Goal: Task Accomplishment & Management: Manage account settings

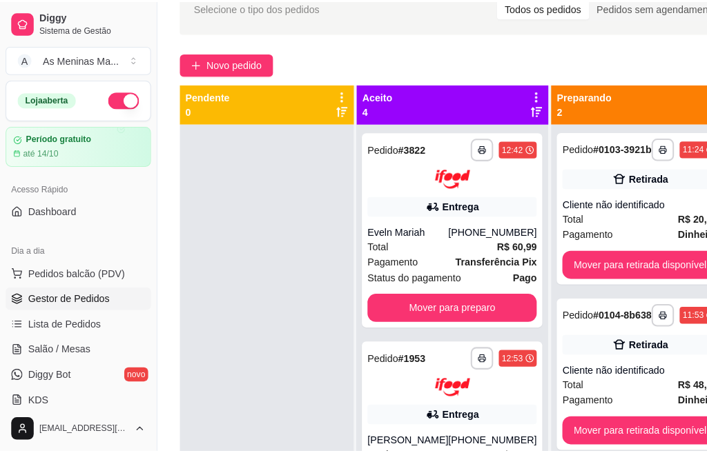
scroll to position [50, 0]
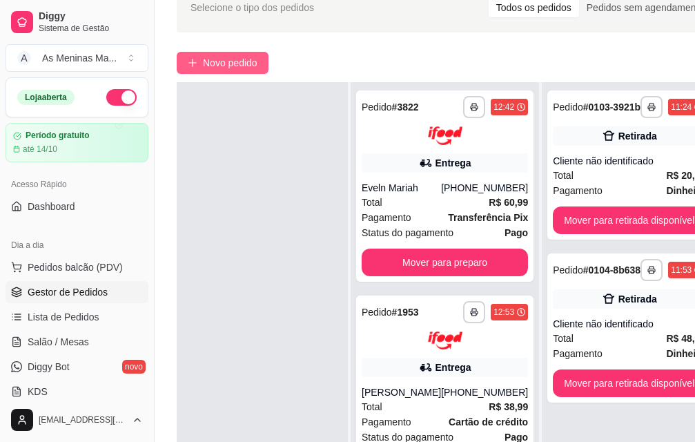
click at [245, 57] on span "Novo pedido" at bounding box center [230, 62] width 55 height 15
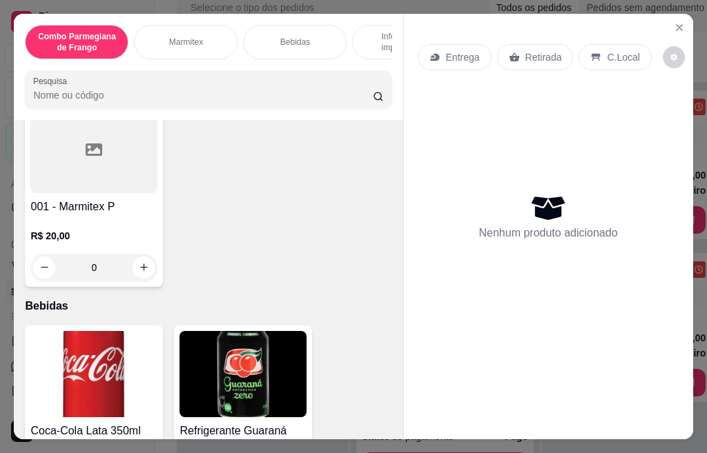
scroll to position [621, 0]
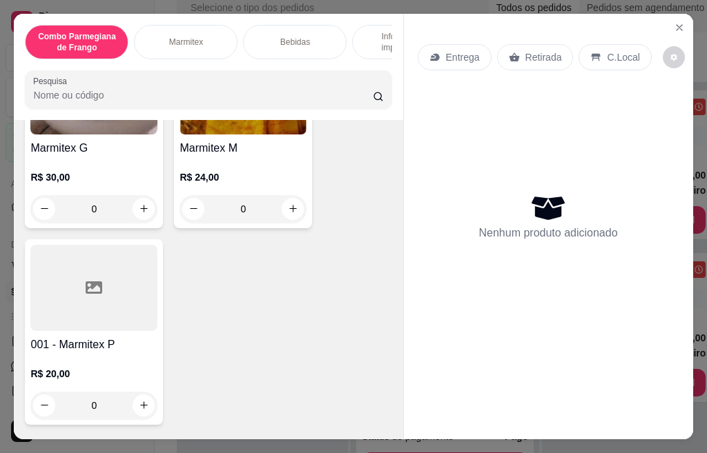
click at [53, 313] on div at bounding box center [93, 288] width 127 height 86
click at [245, 184] on p "R$ 24,00" at bounding box center [242, 177] width 127 height 14
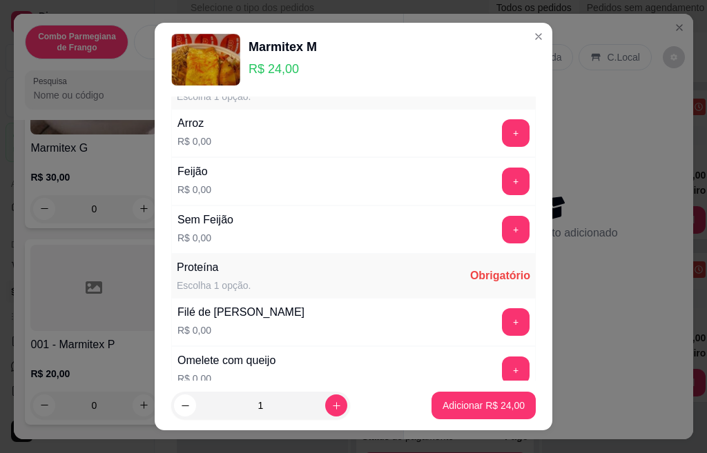
scroll to position [207, 0]
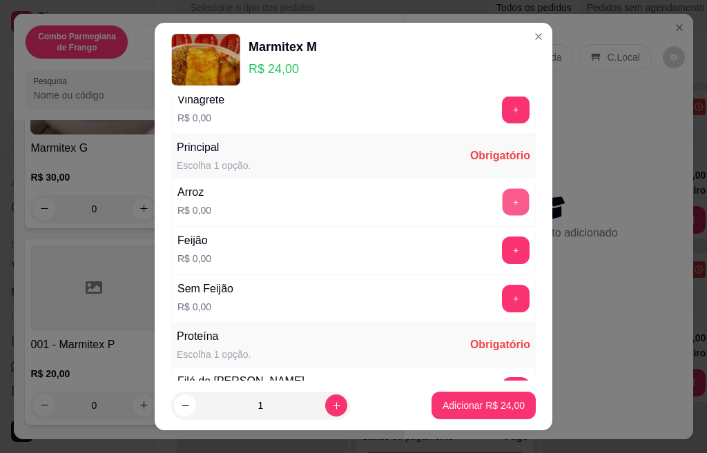
click at [502, 204] on button "+" at bounding box center [515, 201] width 27 height 27
click at [502, 246] on button "+" at bounding box center [516, 251] width 28 height 28
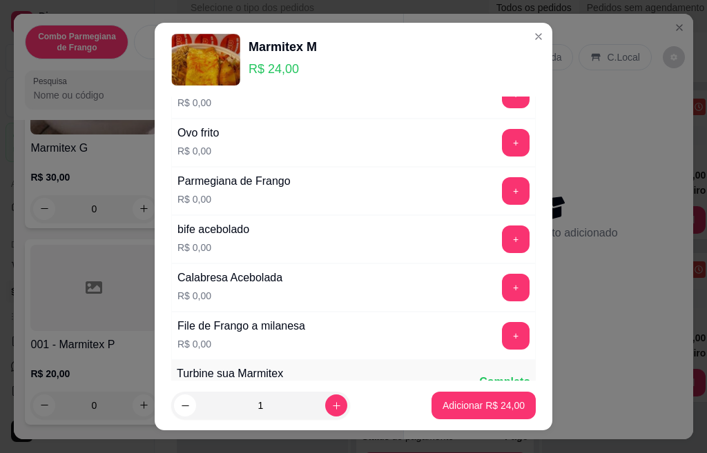
scroll to position [414, 0]
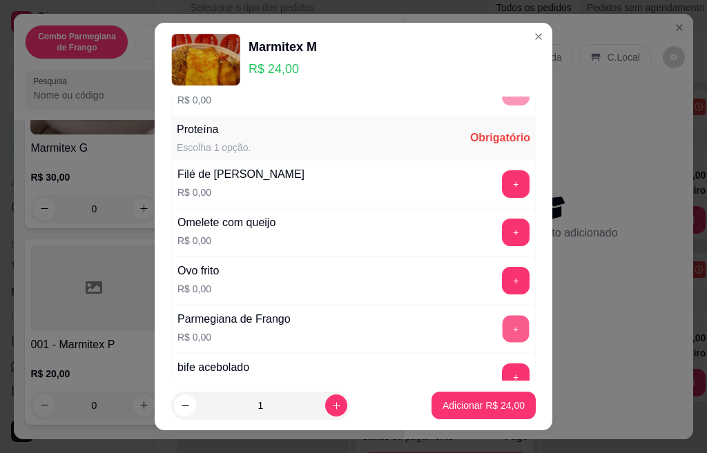
click at [502, 333] on button "+" at bounding box center [515, 328] width 27 height 27
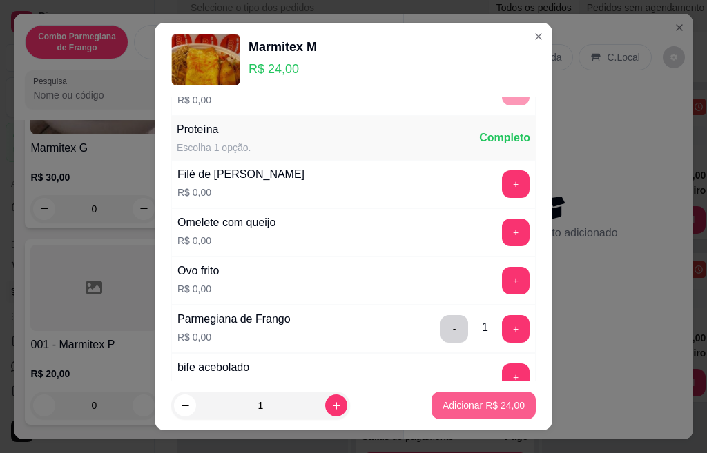
click at [494, 426] on footer "1 Adicionar R$ 24,00" at bounding box center [353, 406] width 397 height 50
click at [493, 411] on p "Adicionar R$ 24,00" at bounding box center [483, 406] width 82 height 14
click at [487, 408] on p "Adicionar R$ 24,00" at bounding box center [483, 406] width 82 height 14
click at [483, 409] on p "Adicionar R$ 24,00" at bounding box center [484, 405] width 80 height 13
click at [458, 405] on p "Adicionar R$ 24,00" at bounding box center [483, 406] width 82 height 14
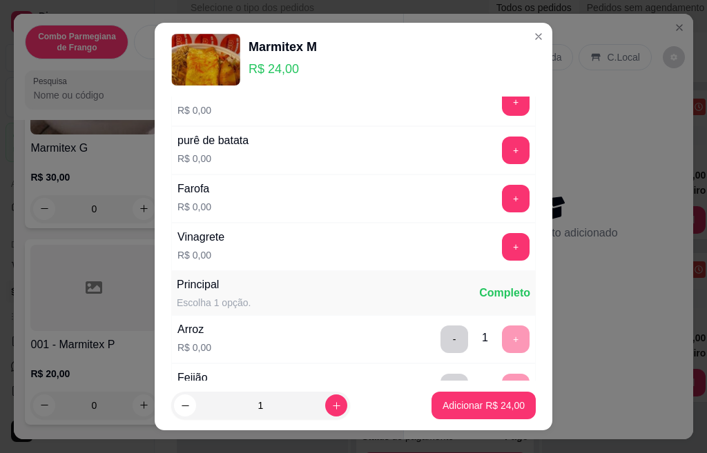
scroll to position [0, 0]
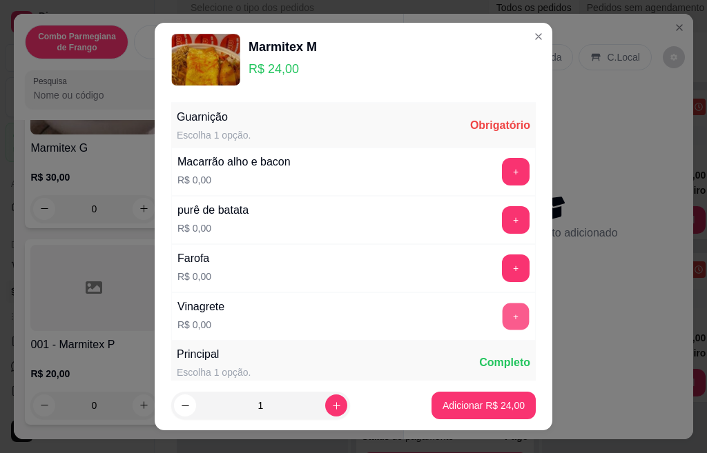
click at [502, 320] on button "+" at bounding box center [515, 316] width 27 height 27
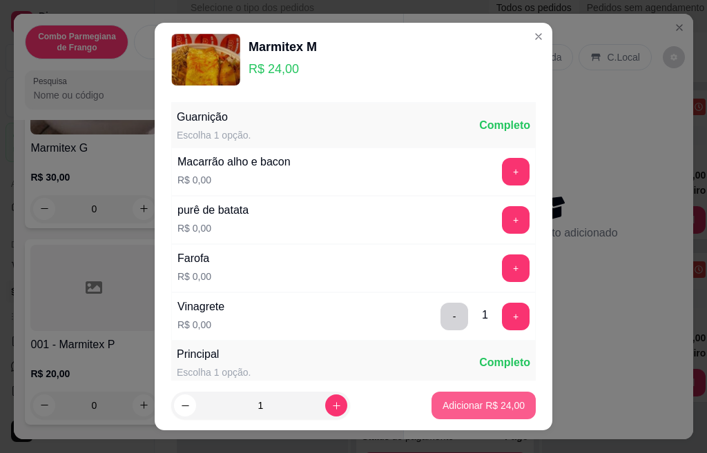
click at [483, 409] on p "Adicionar R$ 24,00" at bounding box center [483, 406] width 82 height 14
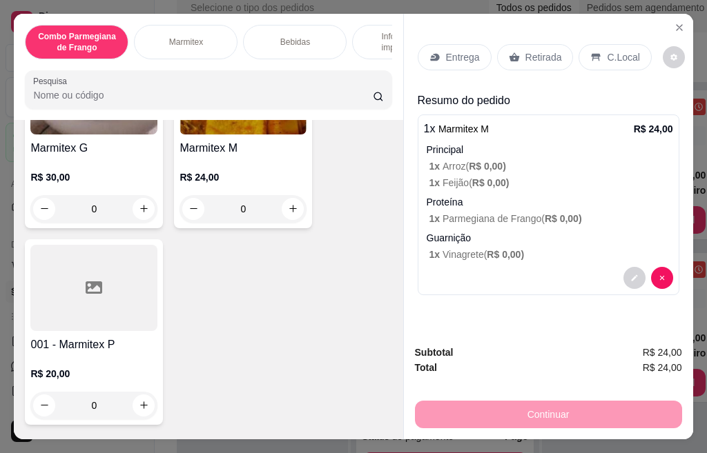
click at [525, 56] on p "Retirada" at bounding box center [543, 57] width 37 height 14
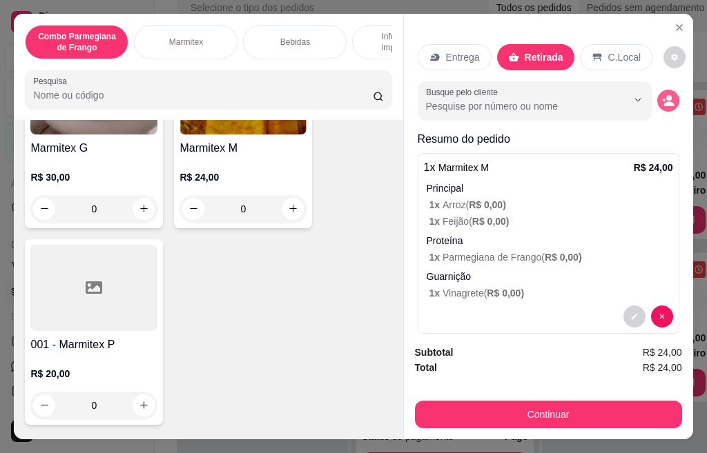
click at [663, 101] on icon "decrease-product-quantity" at bounding box center [668, 103] width 10 height 5
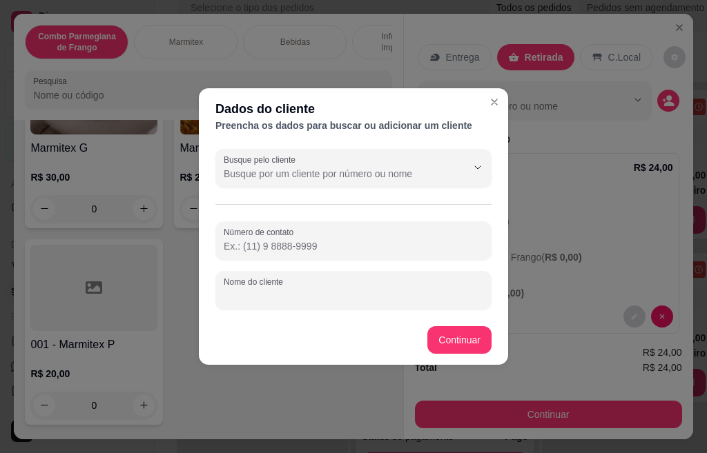
click at [291, 291] on div "Nome do cliente" at bounding box center [353, 290] width 276 height 39
type input "S"
type input "[PERSON_NAME]"
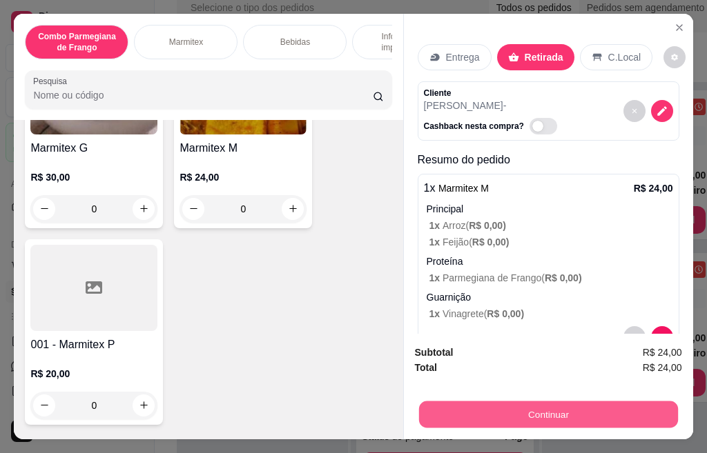
click at [518, 409] on button "Continuar" at bounding box center [547, 415] width 259 height 27
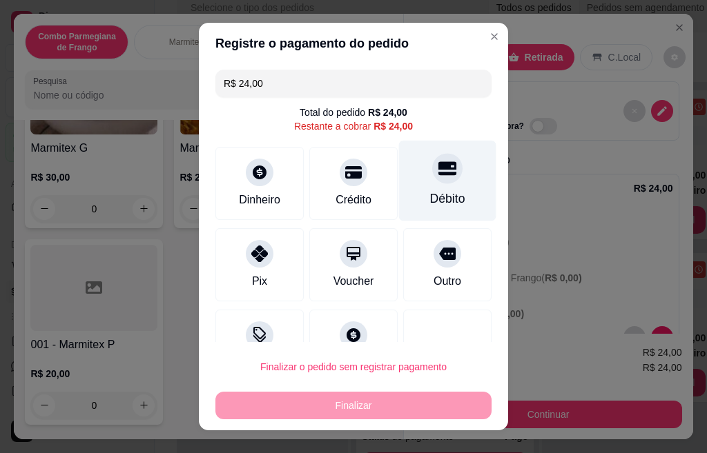
click at [432, 179] on div at bounding box center [447, 168] width 30 height 30
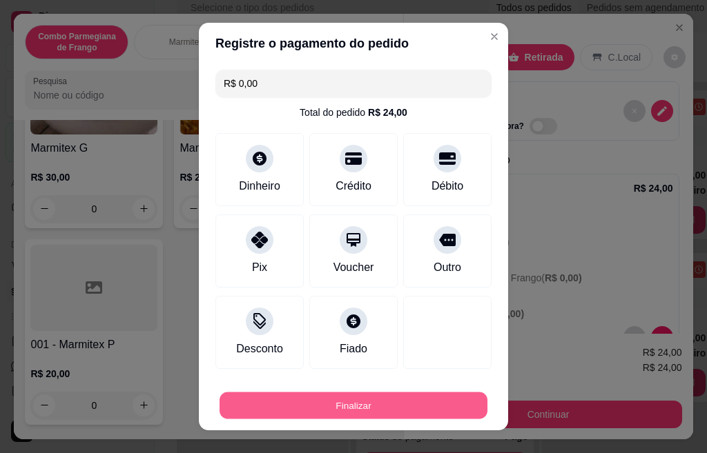
click at [395, 409] on button "Finalizar" at bounding box center [353, 406] width 268 height 27
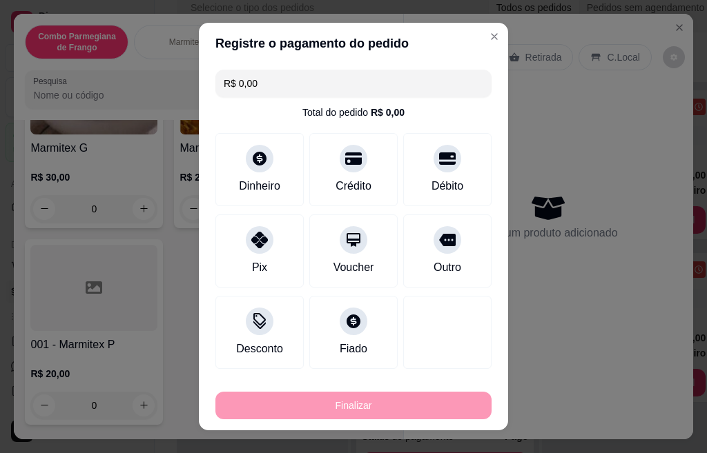
type input "-R$ 24,00"
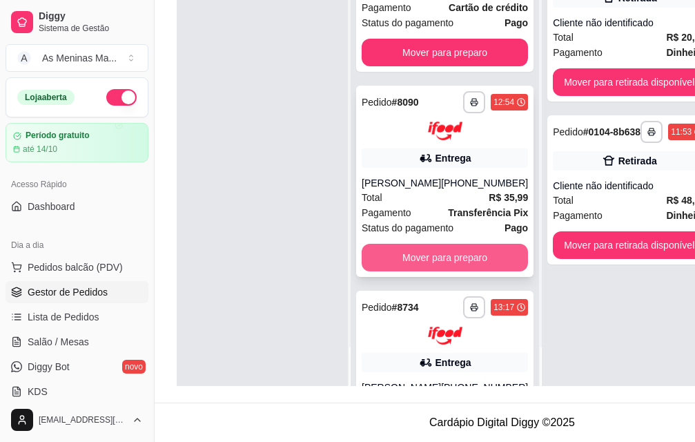
scroll to position [594, 0]
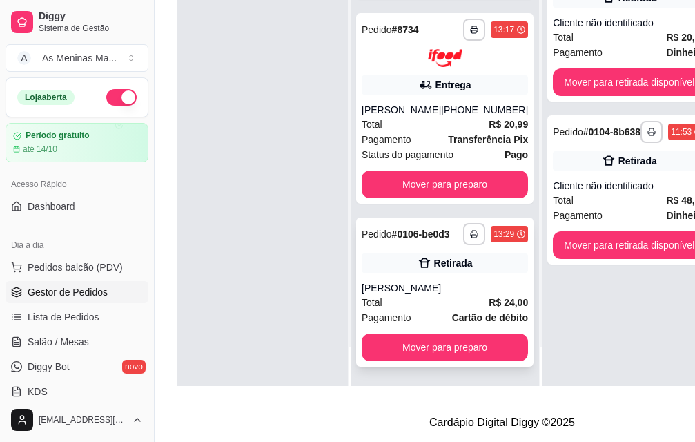
click at [449, 281] on div "[PERSON_NAME]" at bounding box center [445, 288] width 166 height 14
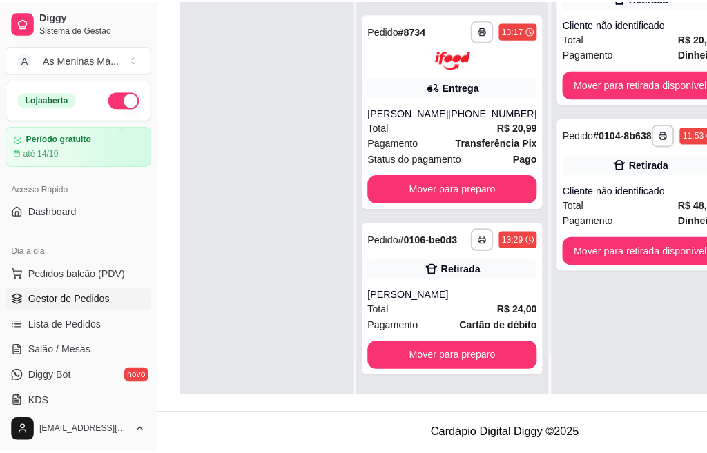
scroll to position [210, 0]
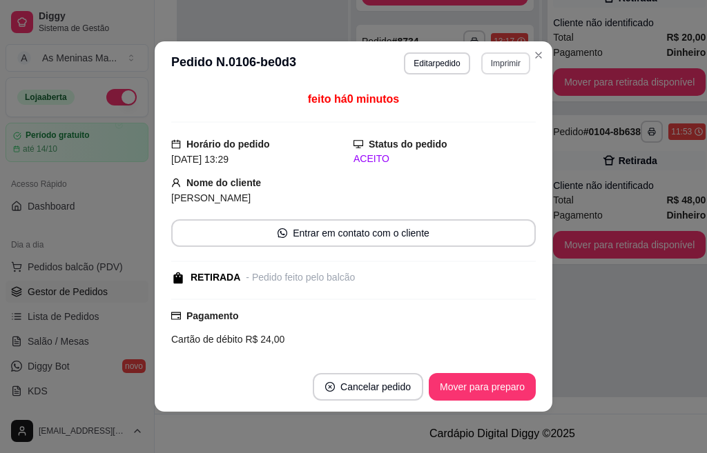
click at [495, 68] on button "Imprimir" at bounding box center [505, 63] width 49 height 22
click at [479, 112] on button "IMPRESSORA" at bounding box center [475, 112] width 100 height 22
click at [476, 383] on button "Mover para preparo" at bounding box center [482, 387] width 104 height 27
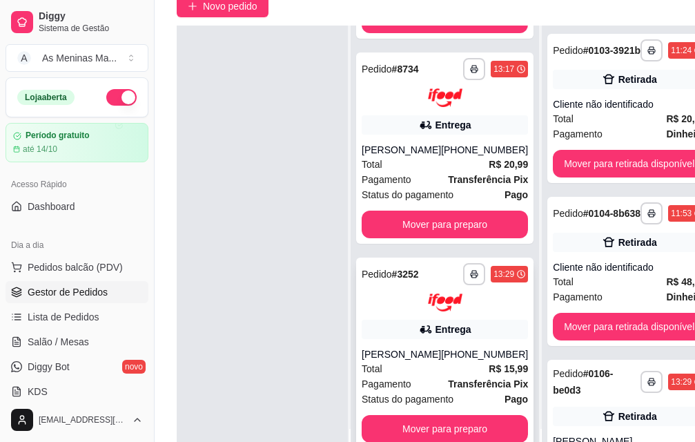
scroll to position [222, 0]
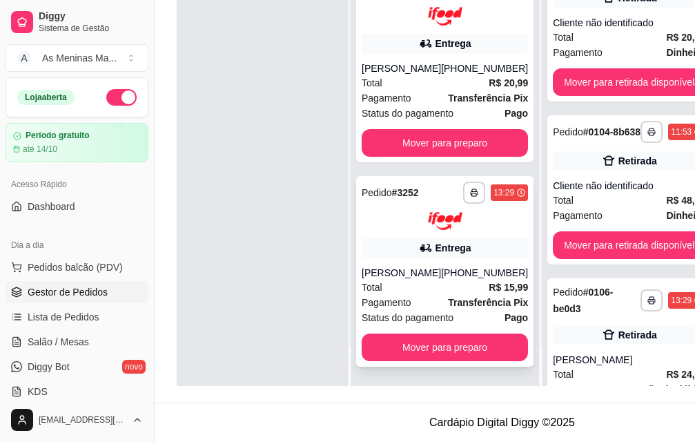
click at [427, 279] on div "Total R$ 15,99" at bounding box center [445, 286] width 166 height 15
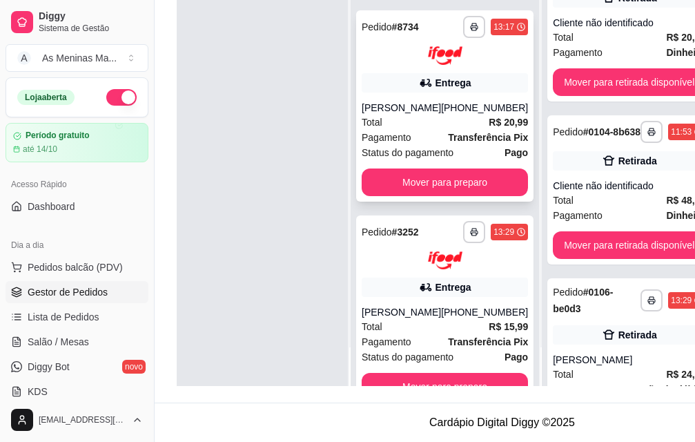
click at [448, 143] on strong "Transferência Pix" at bounding box center [488, 137] width 80 height 11
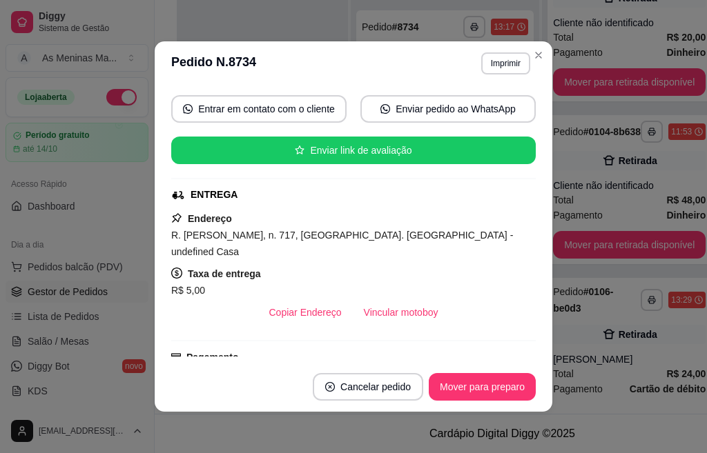
scroll to position [207, 0]
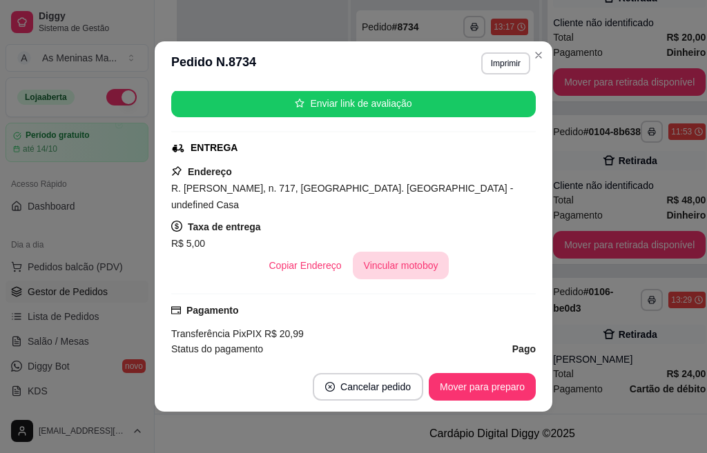
click at [402, 252] on button "Vincular motoboy" at bounding box center [401, 266] width 97 height 28
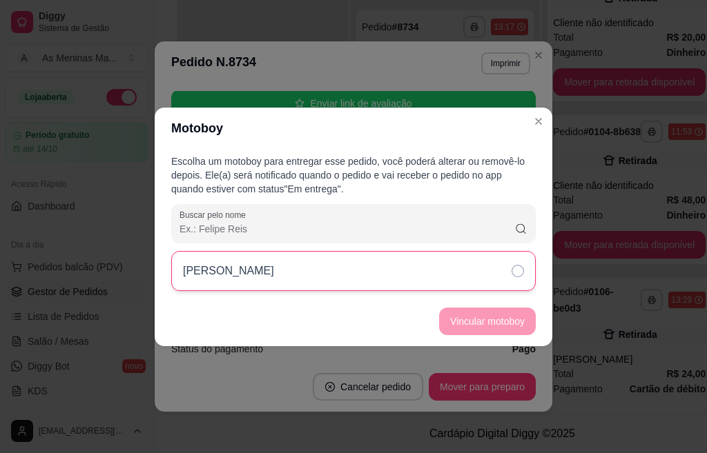
click at [487, 277] on div "[PERSON_NAME]" at bounding box center [353, 271] width 364 height 40
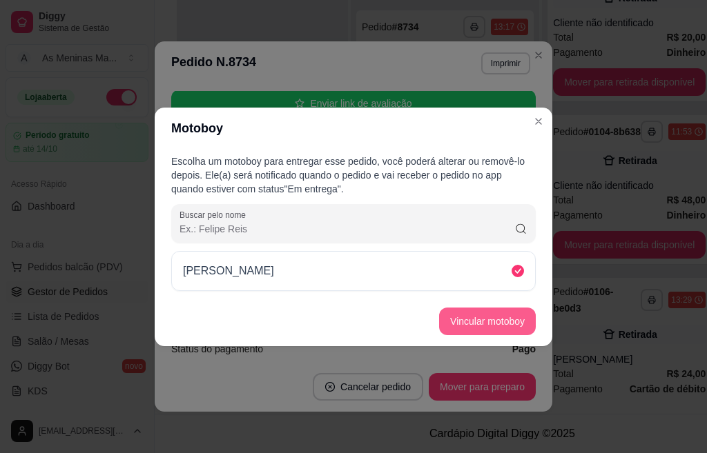
click at [483, 326] on button "Vincular motoboy" at bounding box center [487, 322] width 97 height 28
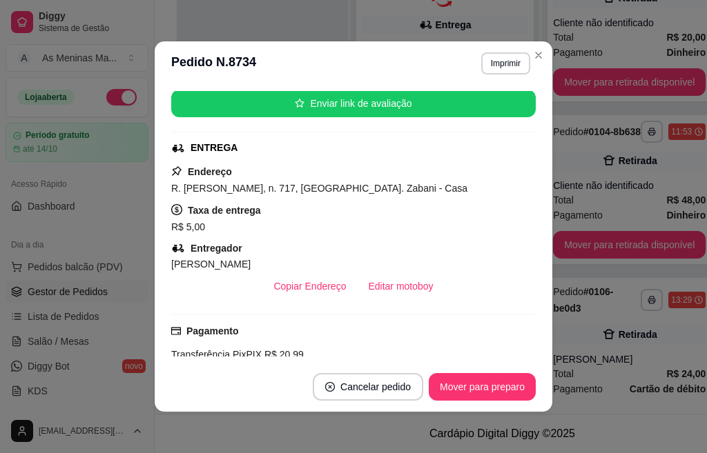
scroll to position [0, 0]
click at [483, 403] on footer "Cancelar pedido Mover para preparo" at bounding box center [353, 387] width 397 height 50
click at [484, 396] on button "Mover para preparo" at bounding box center [482, 387] width 107 height 28
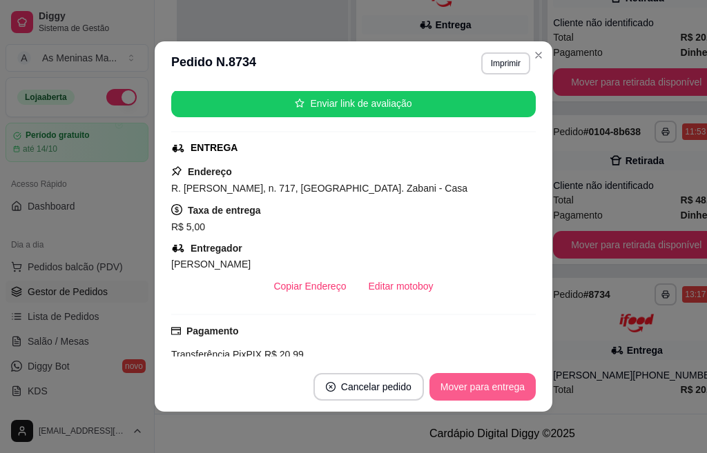
click at [462, 389] on button "Mover para entrega" at bounding box center [482, 387] width 106 height 28
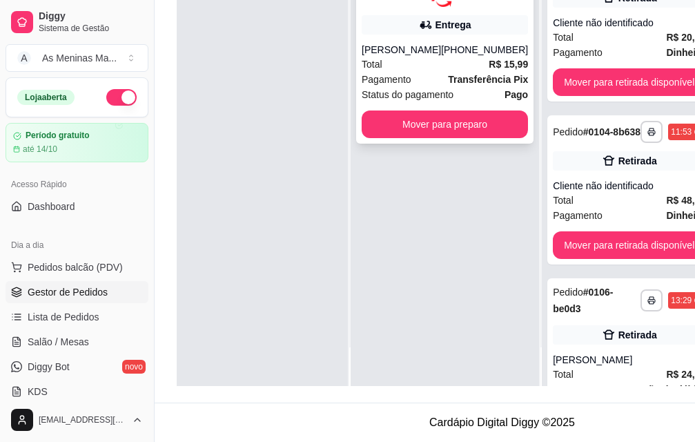
click at [418, 72] on div "Pagamento Transferência Pix" at bounding box center [445, 79] width 166 height 15
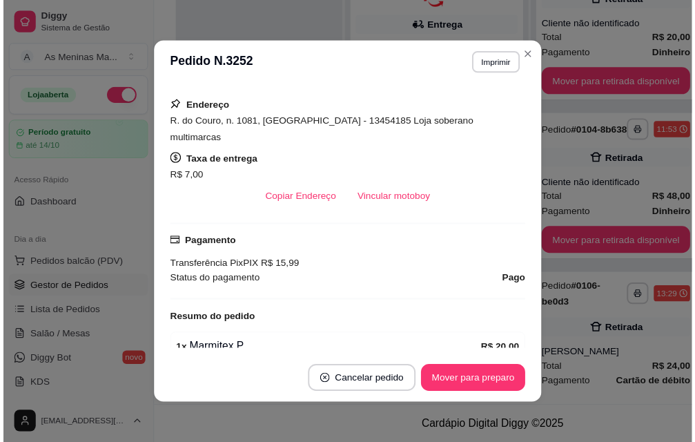
scroll to position [276, 0]
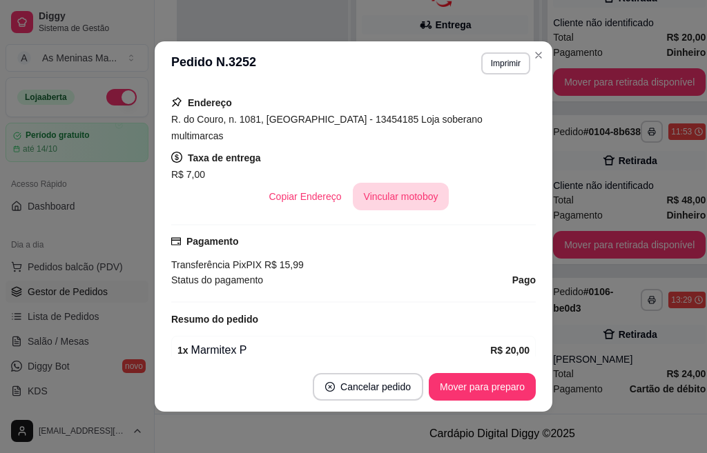
click at [402, 183] on button "Vincular motoboy" at bounding box center [401, 197] width 97 height 28
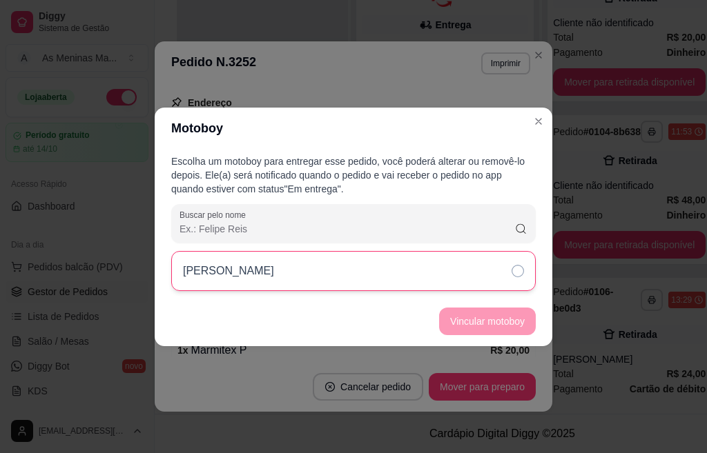
click at [480, 285] on div "[PERSON_NAME]" at bounding box center [353, 271] width 364 height 40
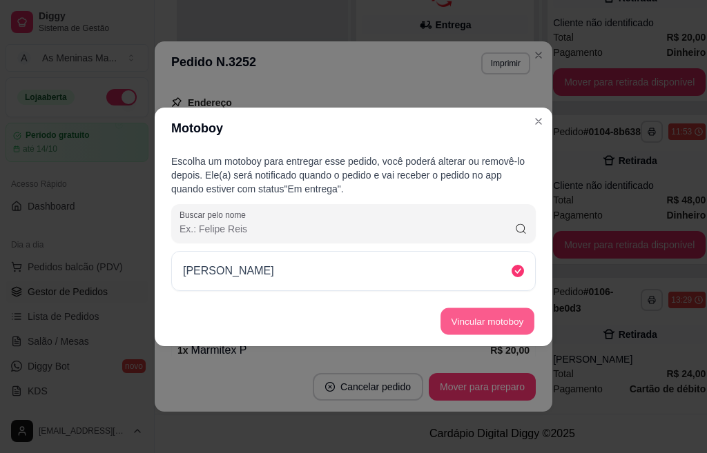
click at [476, 324] on button "Vincular motoboy" at bounding box center [487, 321] width 94 height 27
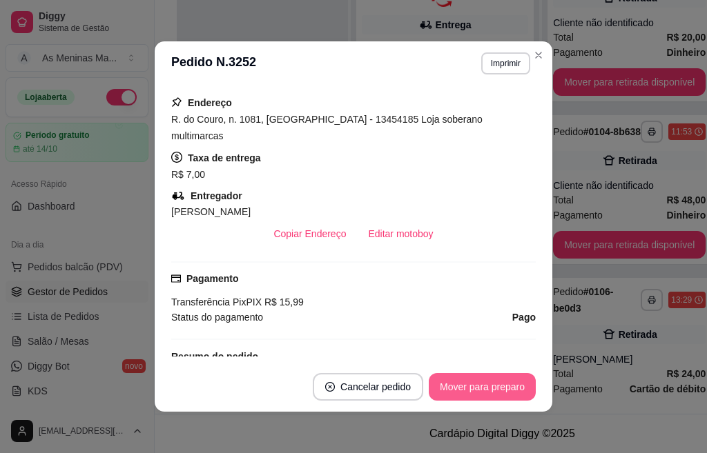
click at [484, 394] on button "Mover para preparo" at bounding box center [482, 387] width 107 height 28
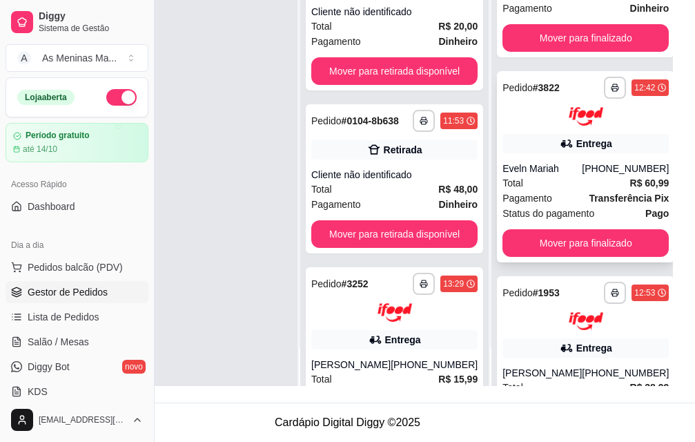
scroll to position [69, 0]
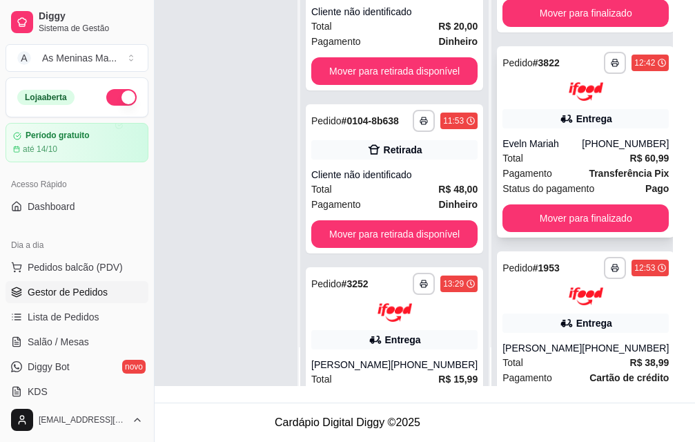
click at [570, 152] on div "Total R$ 60,99" at bounding box center [585, 157] width 166 height 15
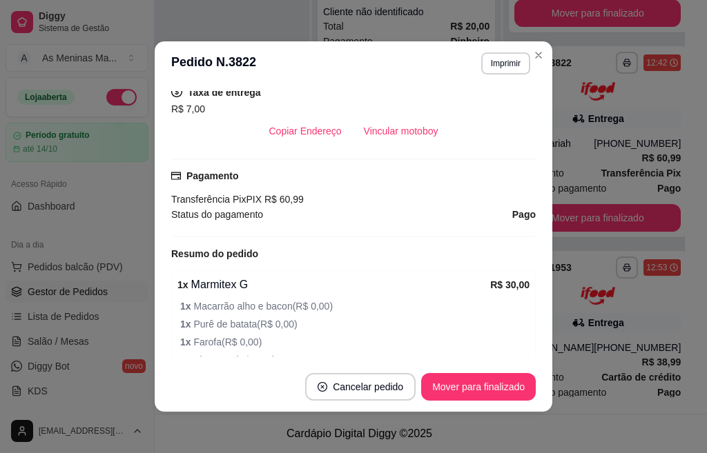
scroll to position [345, 0]
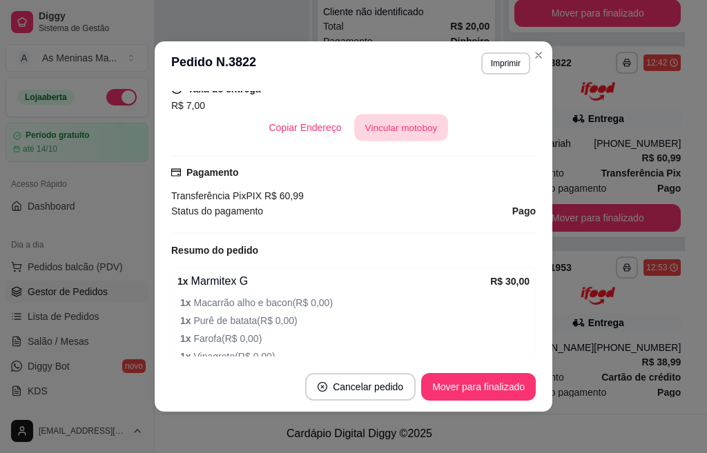
click at [416, 134] on button "Vincular motoboy" at bounding box center [401, 128] width 94 height 27
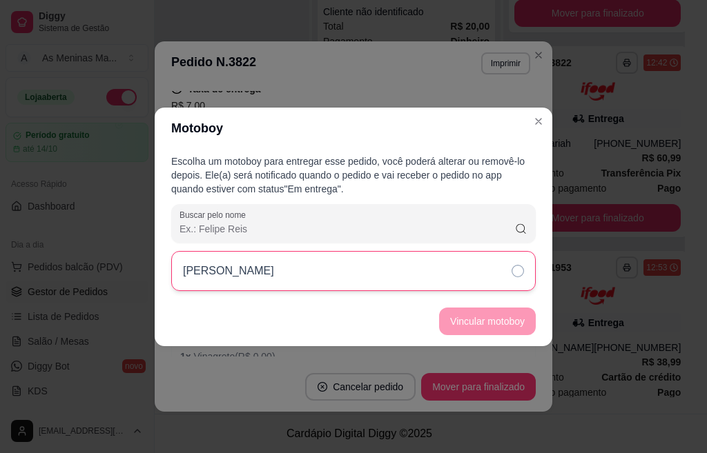
click at [455, 273] on div "[PERSON_NAME]" at bounding box center [353, 271] width 364 height 40
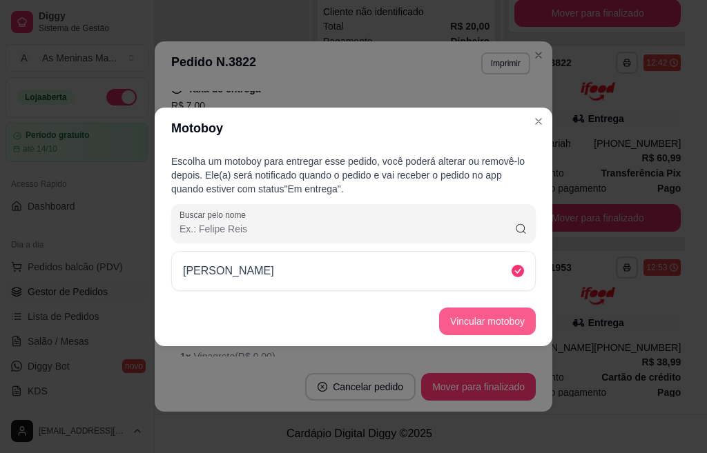
click at [472, 333] on button "Vincular motoboy" at bounding box center [487, 322] width 97 height 28
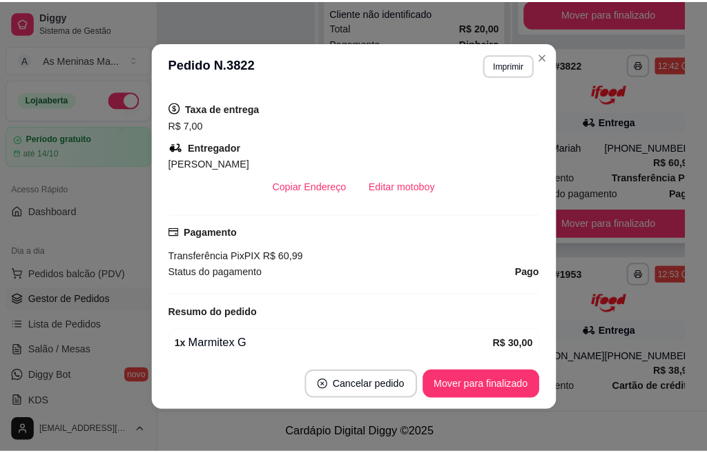
scroll to position [50, 58]
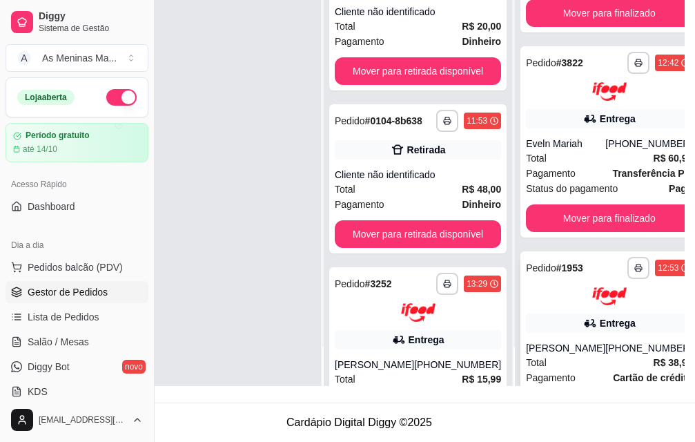
click at [572, 297] on div at bounding box center [609, 296] width 166 height 19
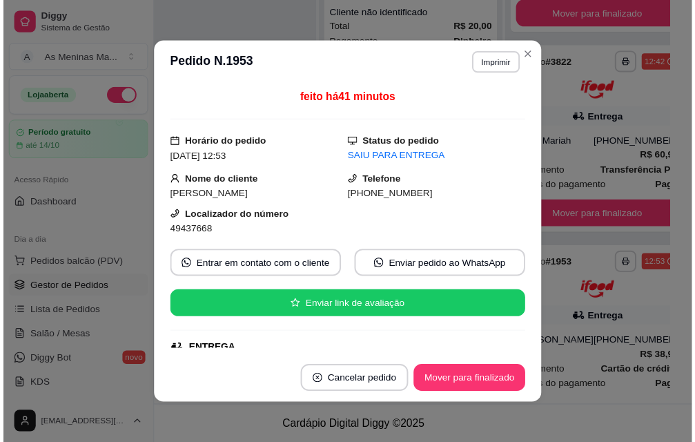
scroll to position [138, 0]
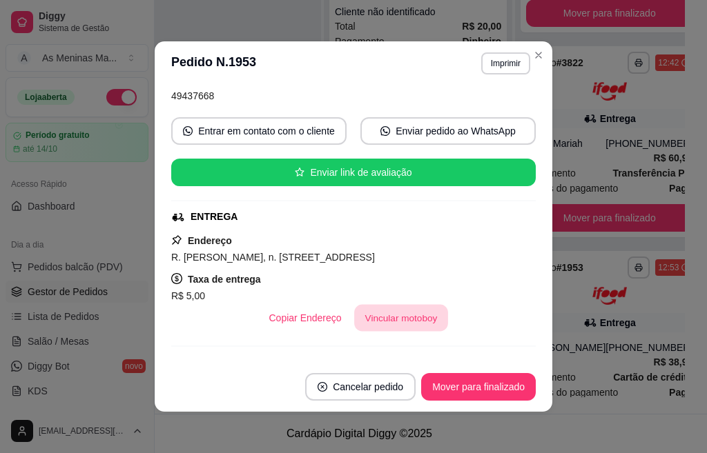
click at [395, 313] on button "Vincular motoboy" at bounding box center [401, 318] width 94 height 27
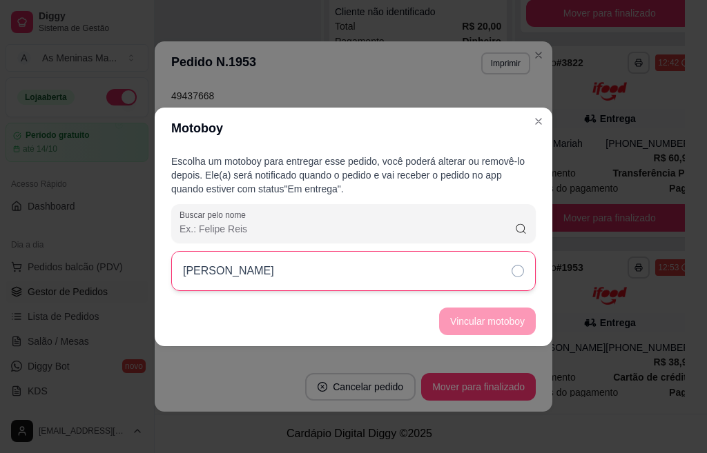
click at [397, 279] on div "[PERSON_NAME]" at bounding box center [353, 271] width 364 height 40
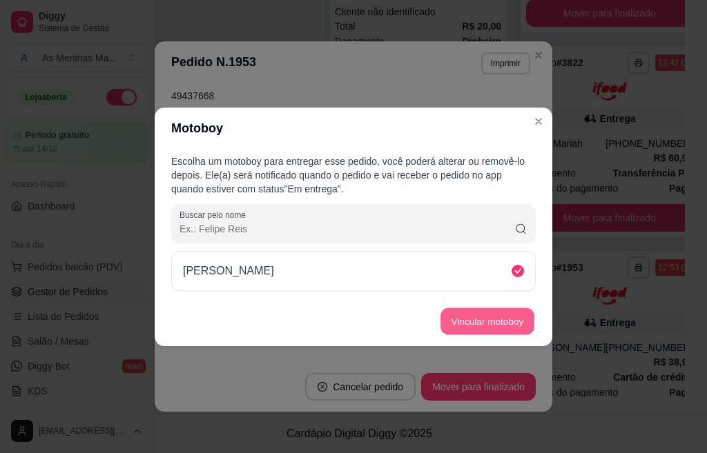
click at [482, 331] on button "Vincular motoboy" at bounding box center [487, 321] width 94 height 27
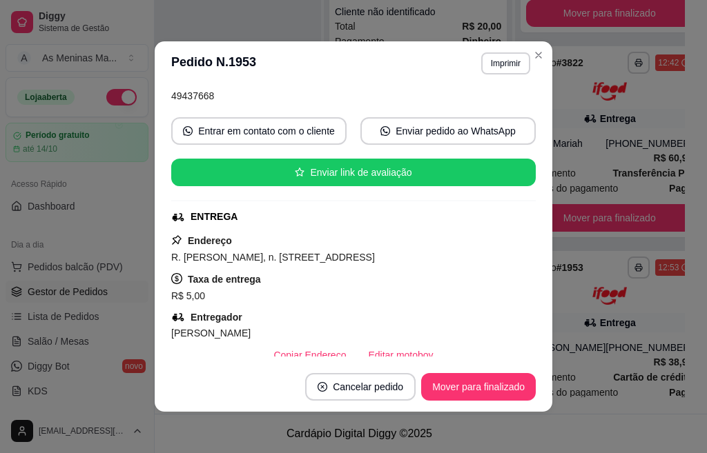
click at [527, 66] on header "**********" at bounding box center [353, 63] width 397 height 44
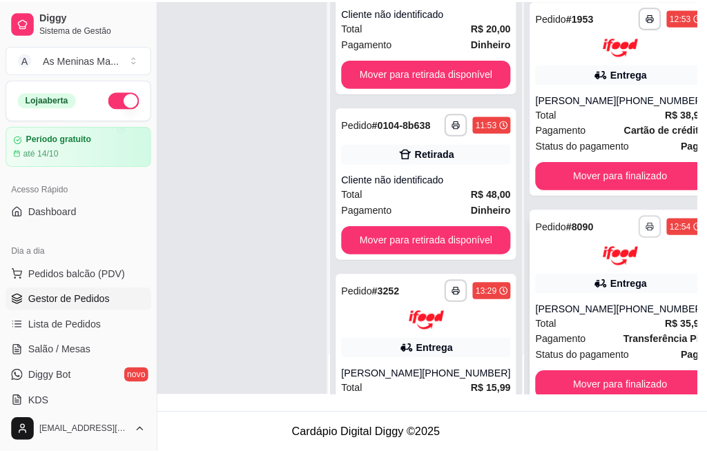
scroll to position [345, 0]
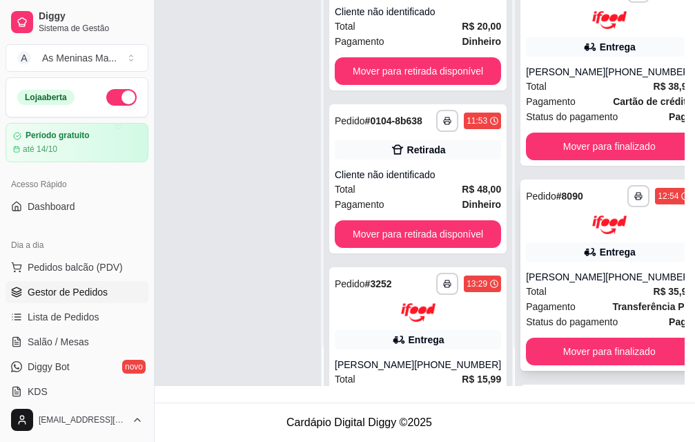
click at [605, 271] on div "[PHONE_NUMBER]" at bounding box center [648, 277] width 87 height 14
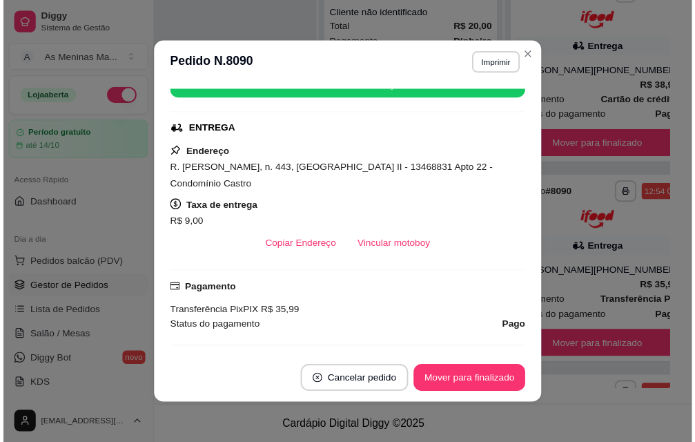
scroll to position [276, 0]
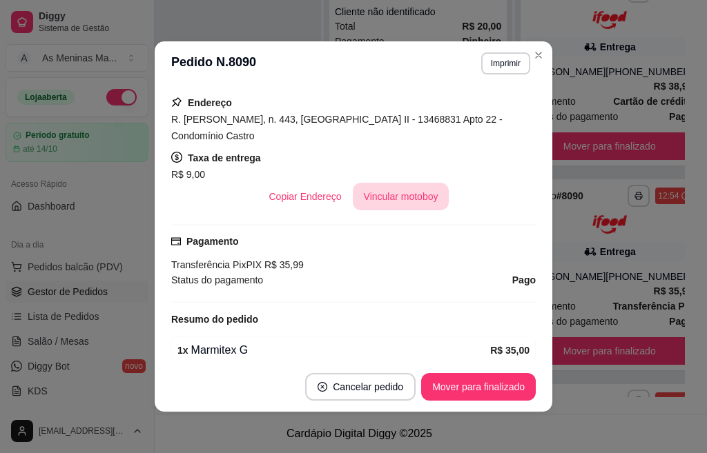
click at [406, 210] on button "Vincular motoboy" at bounding box center [401, 197] width 97 height 28
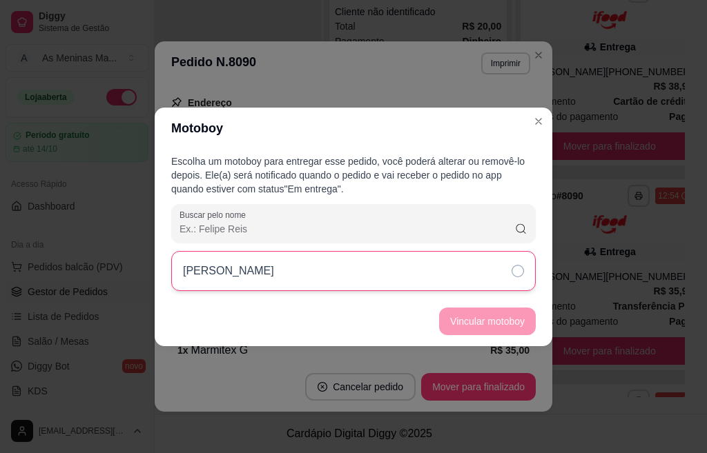
click at [422, 271] on div "[PERSON_NAME]" at bounding box center [353, 271] width 364 height 40
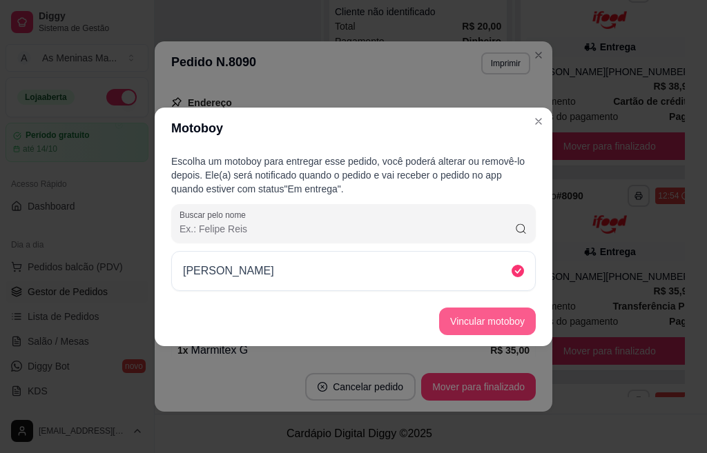
click at [473, 322] on button "Vincular motoboy" at bounding box center [487, 322] width 97 height 28
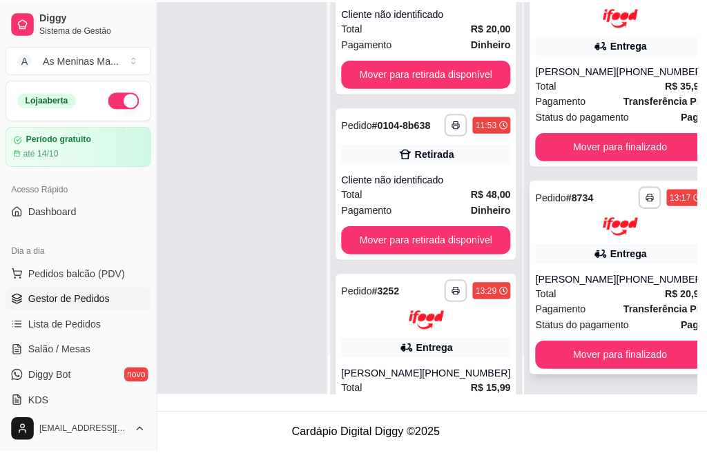
scroll to position [594, 0]
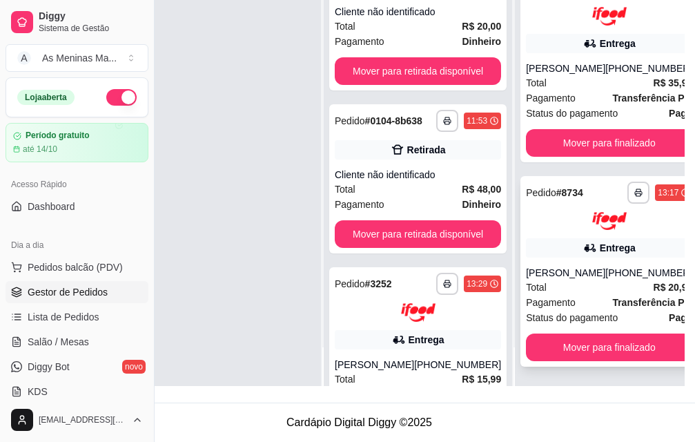
click at [585, 288] on div "Total R$ 20,99" at bounding box center [609, 286] width 166 height 15
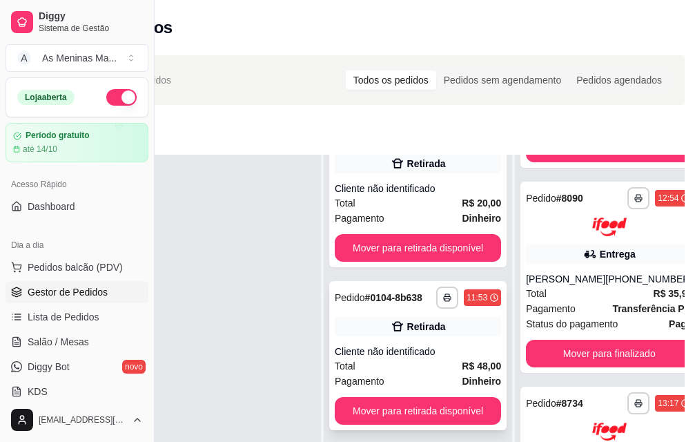
scroll to position [0, 0]
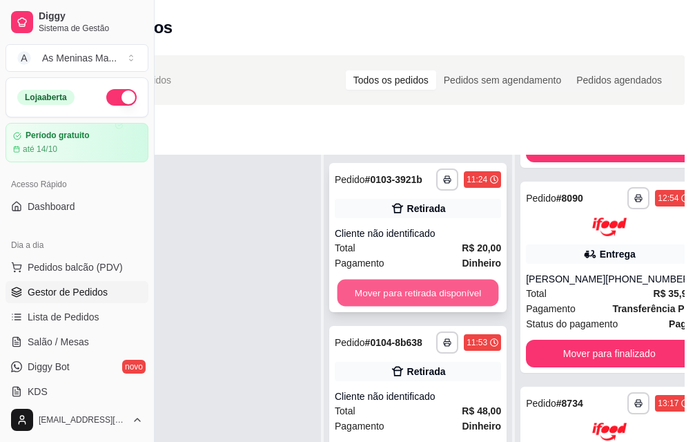
click at [377, 302] on button "Mover para retirada disponível" at bounding box center [417, 292] width 161 height 27
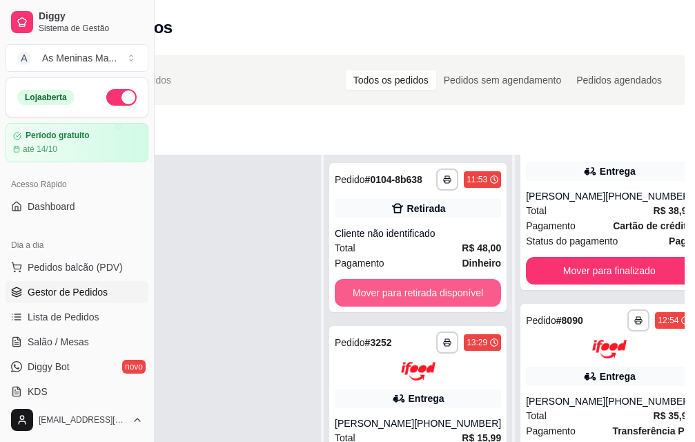
scroll to position [768, 0]
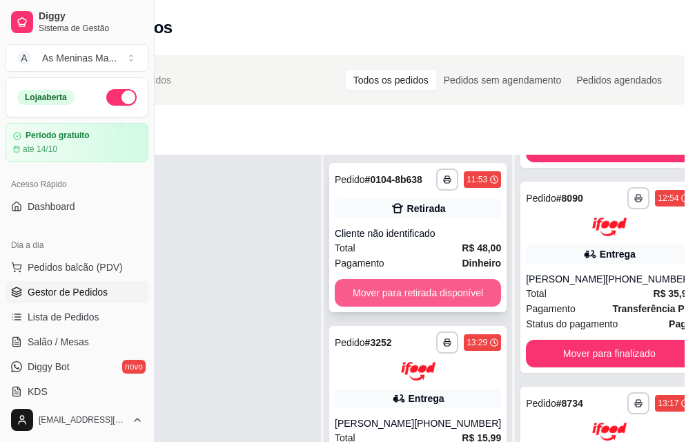
click at [442, 286] on button "Mover para retirada disponível" at bounding box center [418, 293] width 166 height 28
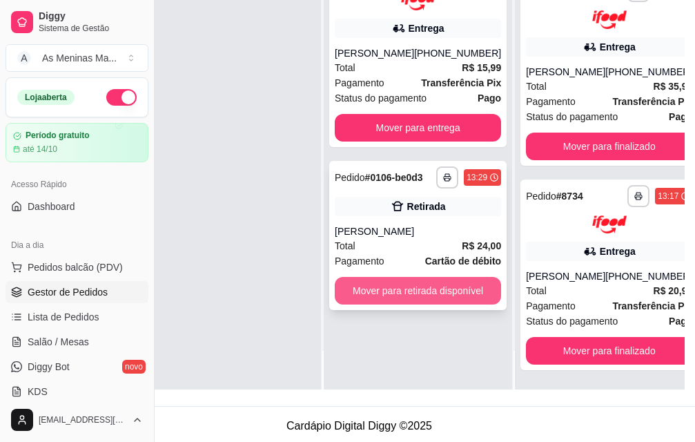
scroll to position [533, 0]
click at [450, 278] on button "Mover para retirada disponível" at bounding box center [417, 290] width 161 height 27
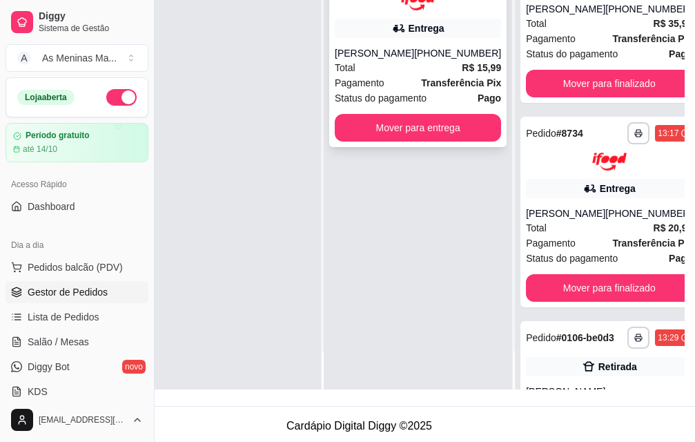
scroll to position [50, 55]
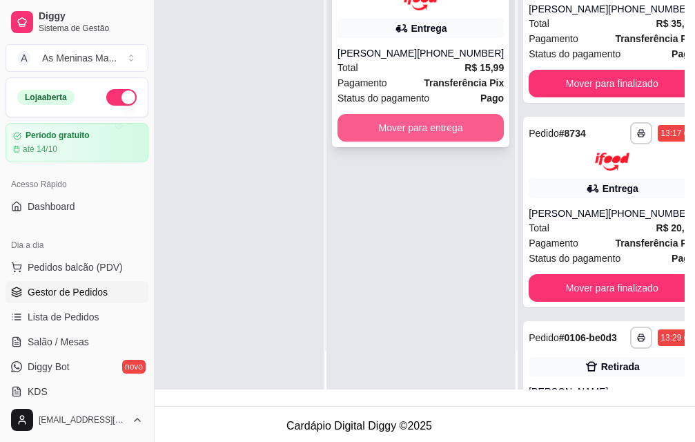
click at [448, 127] on button "Mover para entrega" at bounding box center [420, 128] width 166 height 28
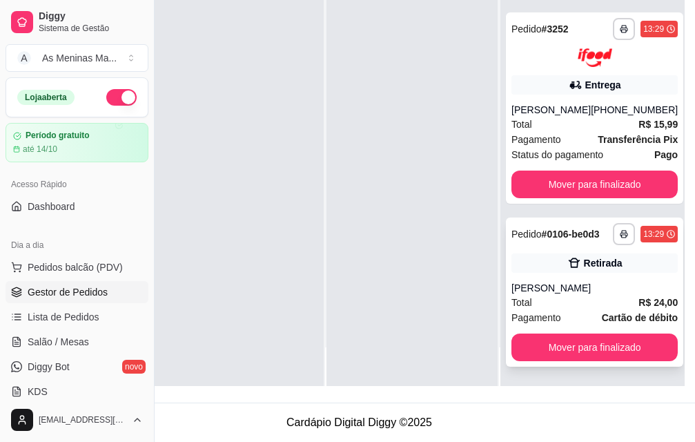
scroll to position [222, 143]
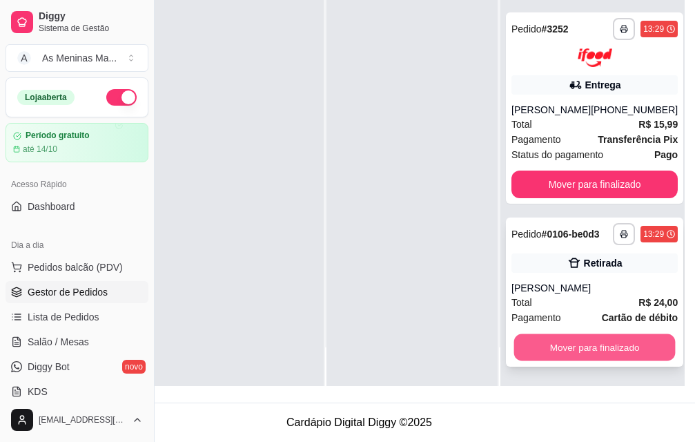
click at [539, 333] on button "Mover para finalizado" at bounding box center [594, 346] width 161 height 27
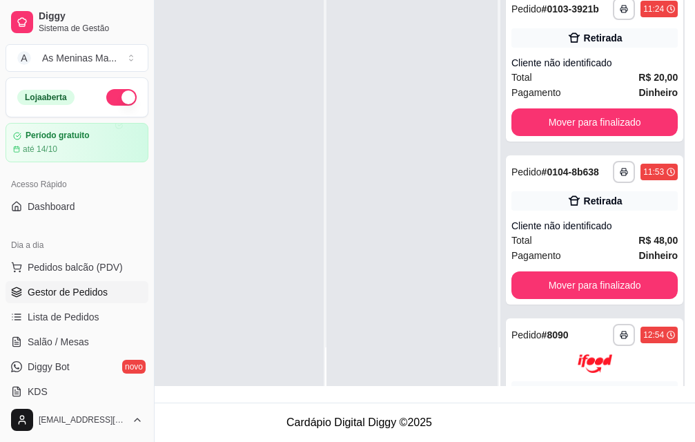
scroll to position [117, 0]
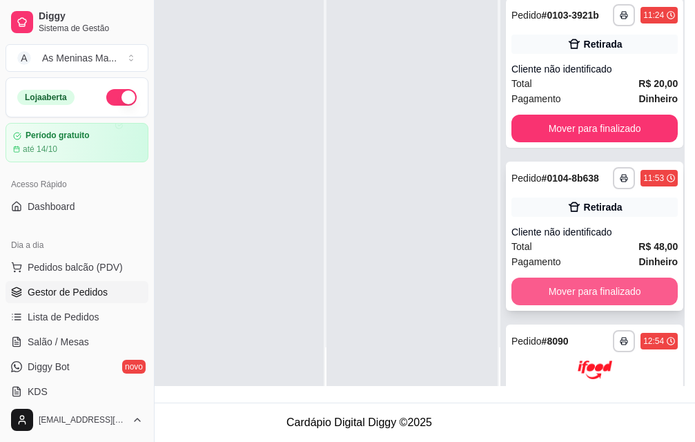
click at [549, 297] on button "Mover para finalizado" at bounding box center [594, 291] width 166 height 28
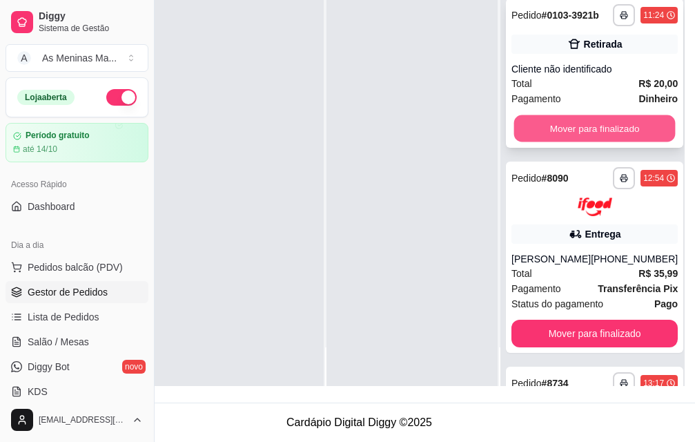
click at [567, 132] on button "Mover para finalizado" at bounding box center [594, 128] width 161 height 27
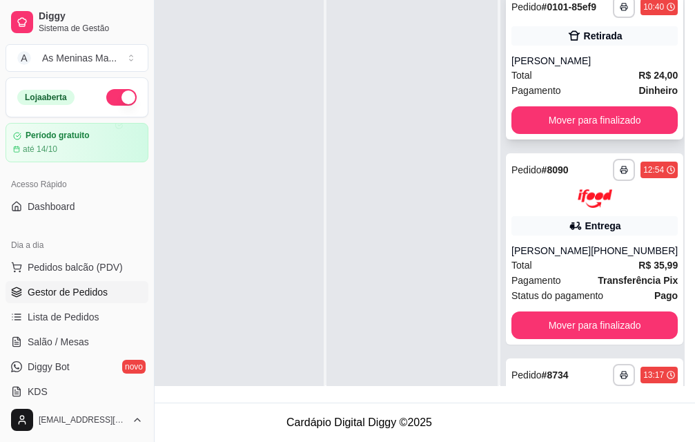
scroll to position [0, 55]
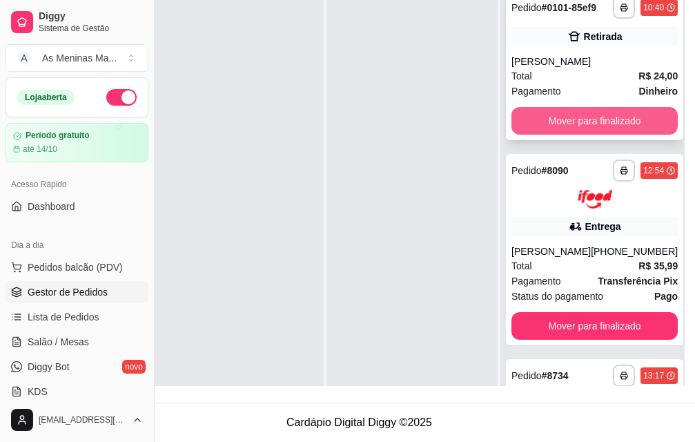
click at [563, 123] on button "Mover para finalizado" at bounding box center [594, 121] width 166 height 28
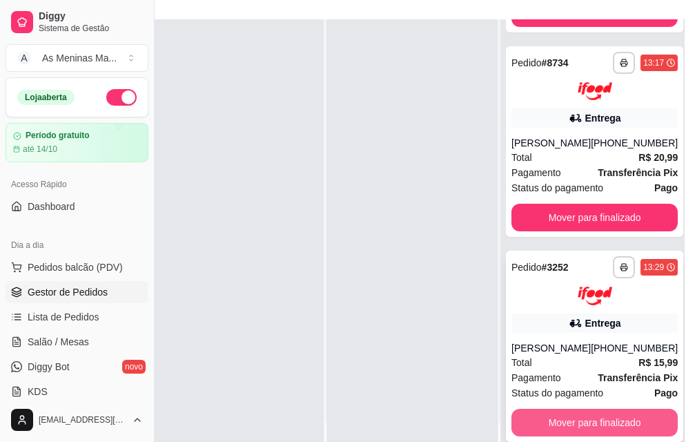
scroll to position [222, 143]
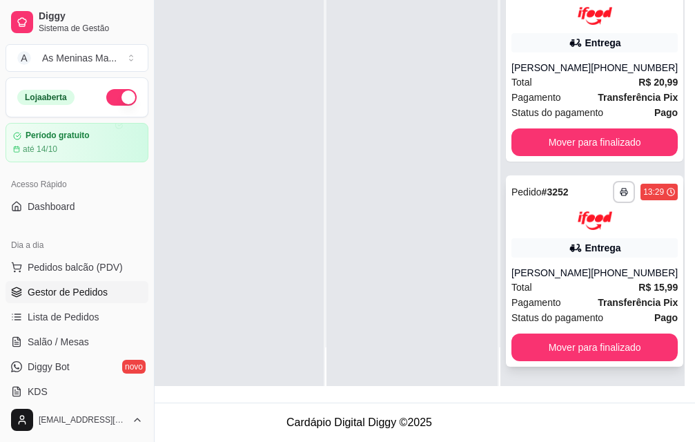
click at [574, 266] on div "[PERSON_NAME]" at bounding box center [550, 273] width 79 height 14
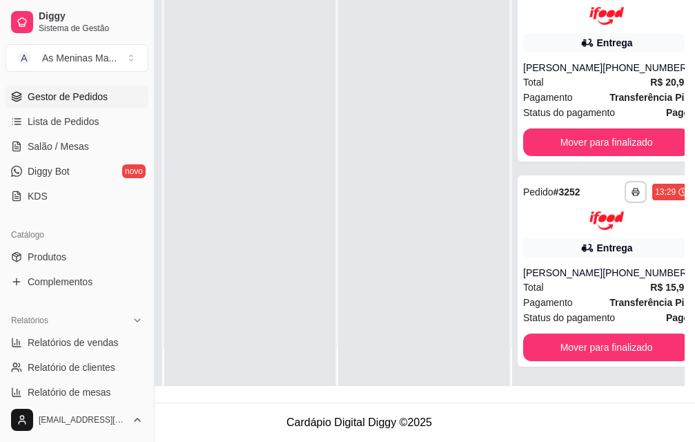
scroll to position [276, 0]
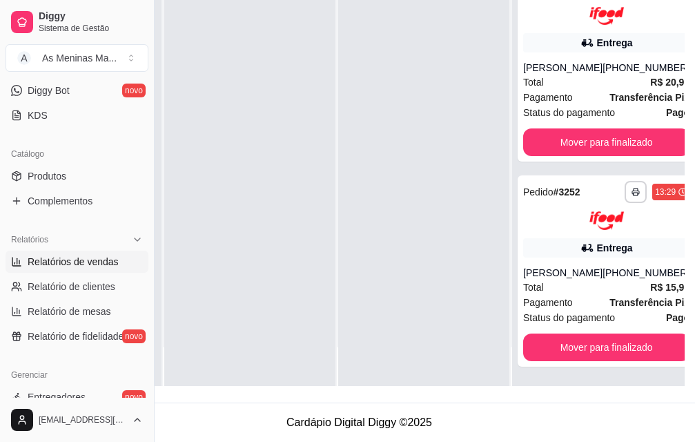
click at [77, 265] on span "Relatórios de vendas" at bounding box center [73, 262] width 91 height 14
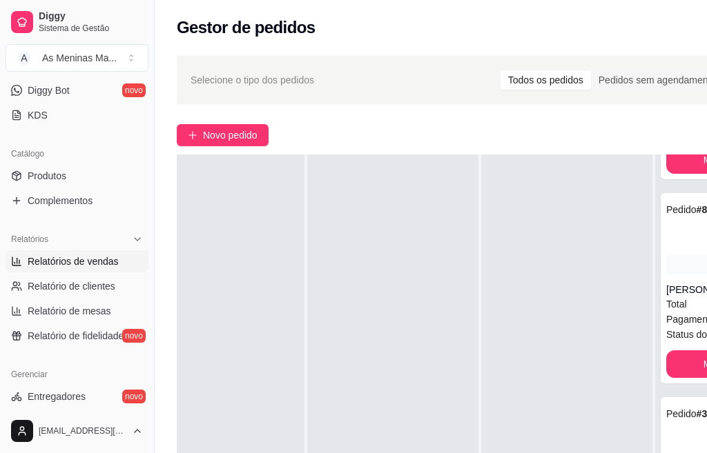
select select "ALL"
select select "0"
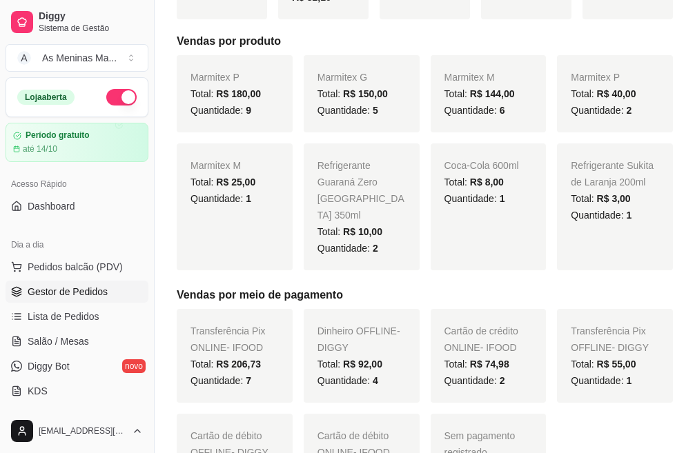
click at [72, 292] on span "Gestor de Pedidos" at bounding box center [68, 292] width 80 height 14
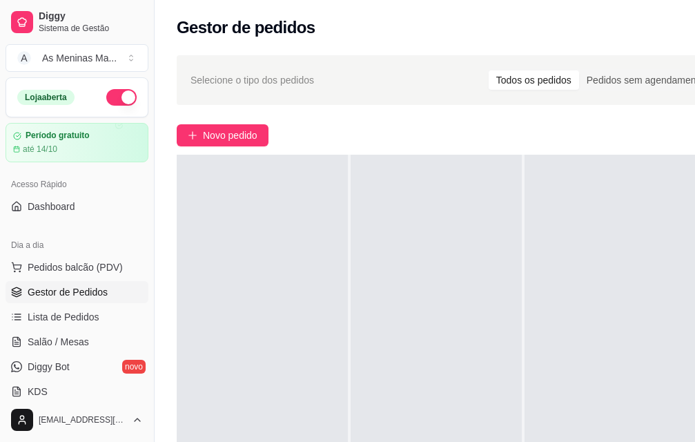
scroll to position [0, 155]
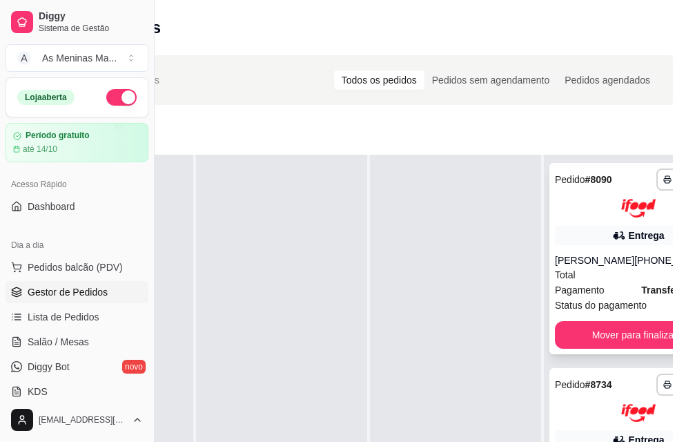
click at [634, 267] on div "[PHONE_NUMBER]" at bounding box center [677, 260] width 87 height 14
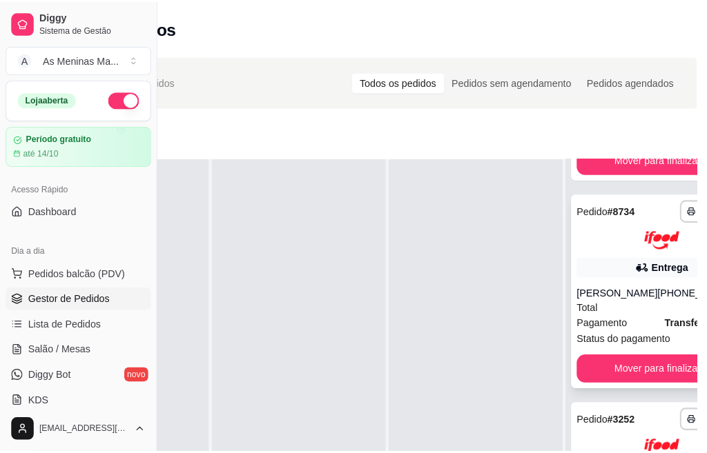
scroll to position [207, 0]
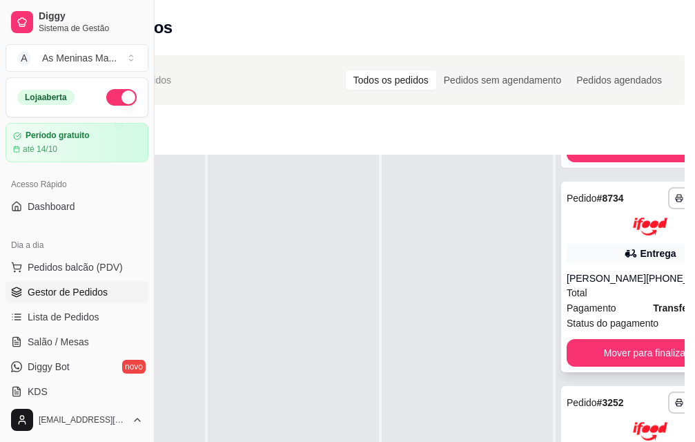
click at [602, 285] on div "[PERSON_NAME]" at bounding box center [606, 278] width 79 height 14
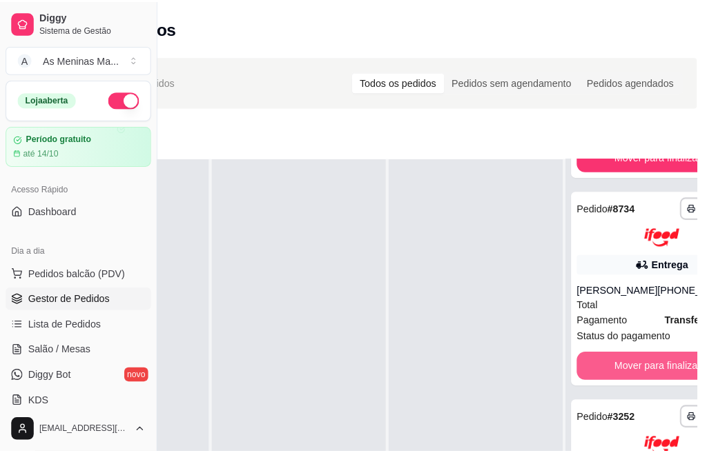
scroll to position [216, 0]
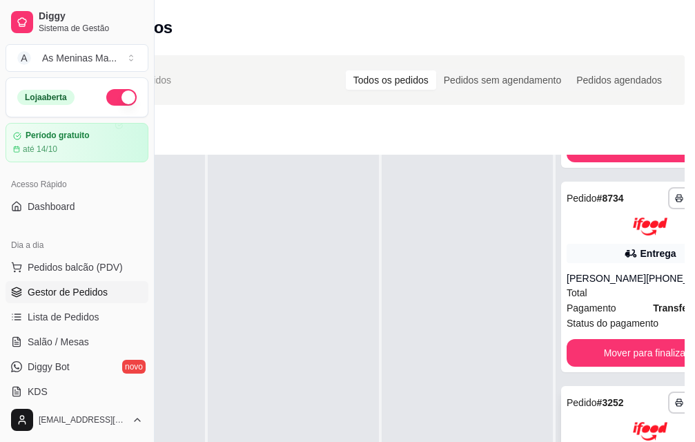
click at [596, 413] on div "**********" at bounding box center [650, 402] width 166 height 22
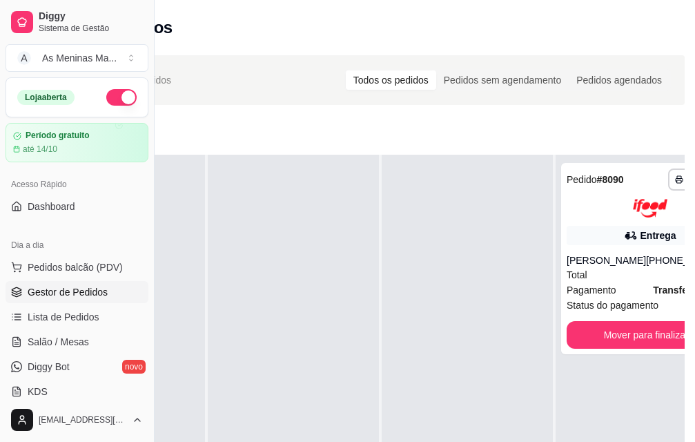
scroll to position [0, 0]
